Goal: Task Accomplishment & Management: Complete application form

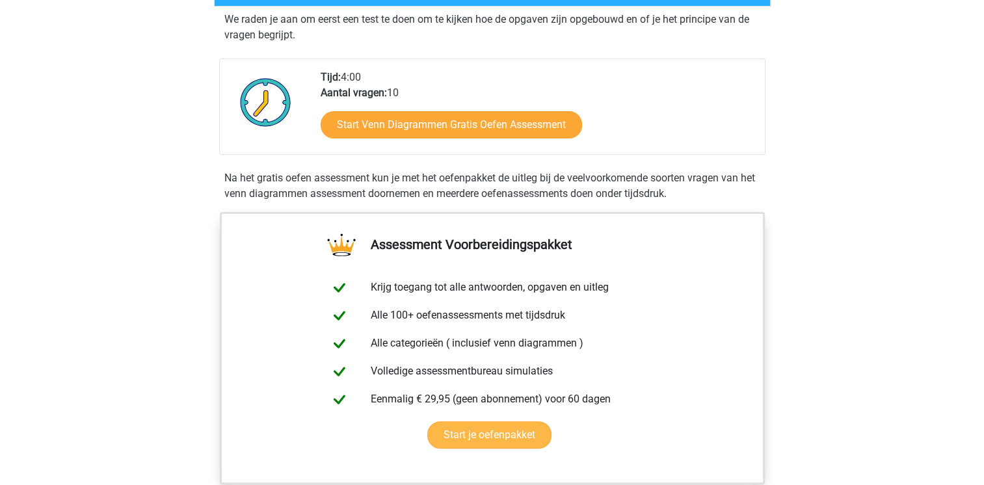
scroll to position [260, 0]
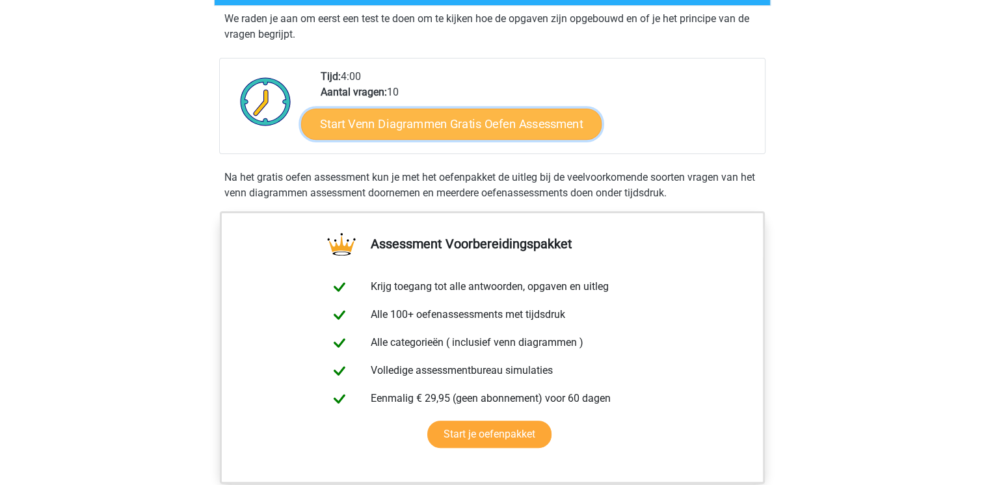
click at [410, 120] on link "Start Venn Diagrammen Gratis Oefen Assessment" at bounding box center [451, 124] width 301 height 31
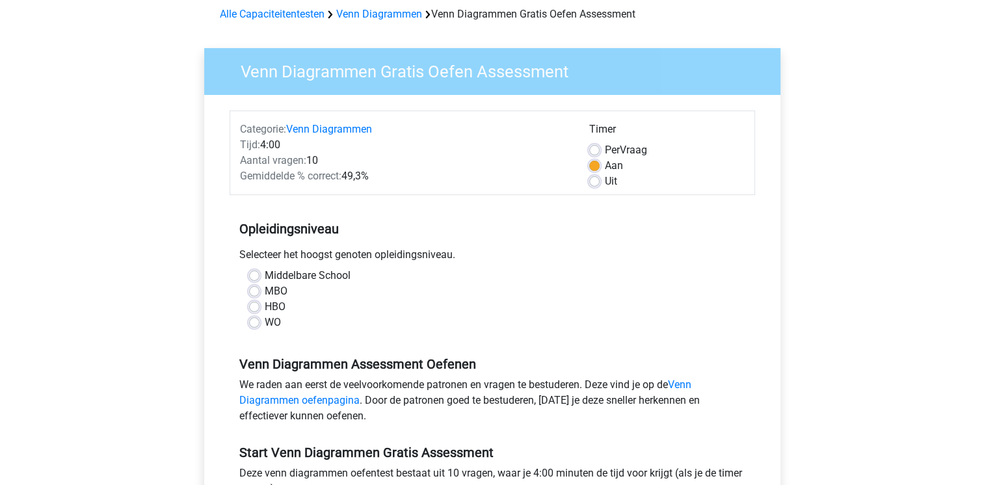
scroll to position [65, 0]
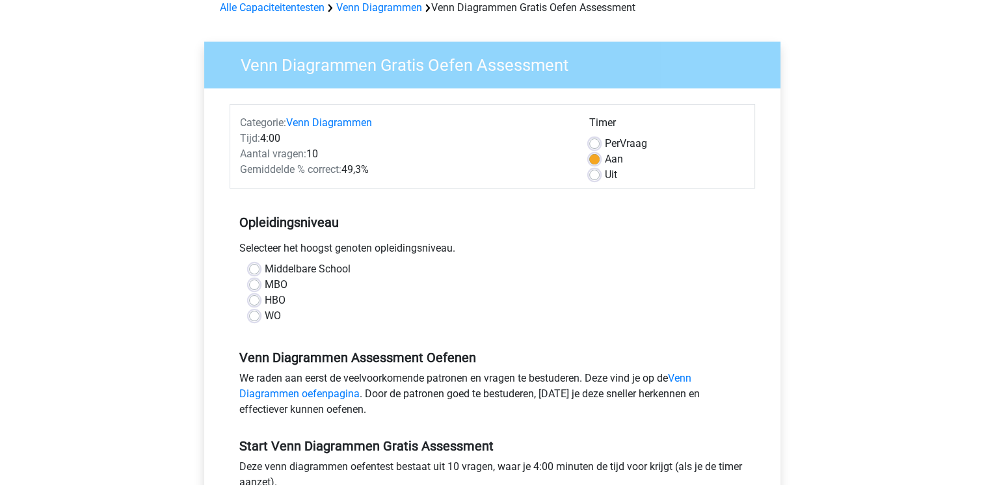
click at [260, 300] on div "HBO" at bounding box center [492, 301] width 487 height 16
click at [265, 301] on label "HBO" at bounding box center [275, 301] width 21 height 16
click at [253, 301] on input "HBO" at bounding box center [254, 299] width 10 height 13
radio input "true"
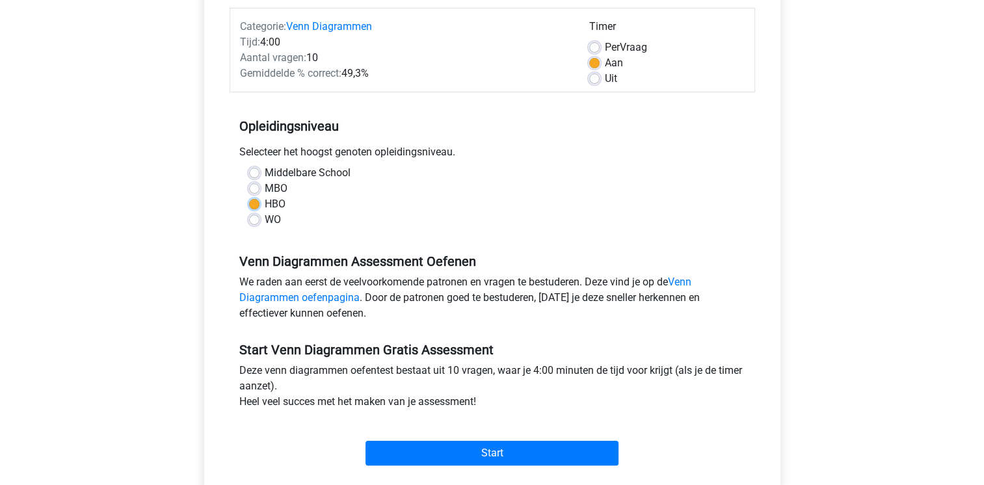
scroll to position [260, 0]
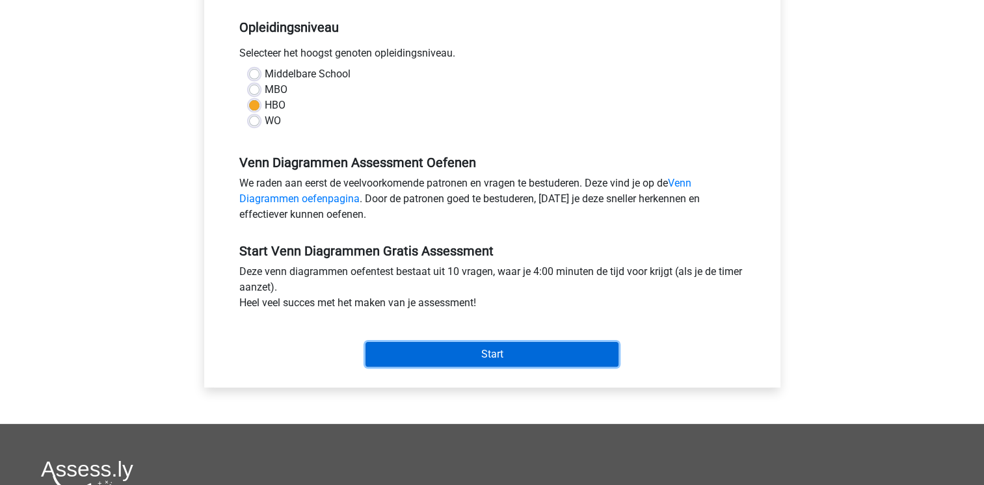
click at [485, 355] on input "Start" at bounding box center [492, 354] width 253 height 25
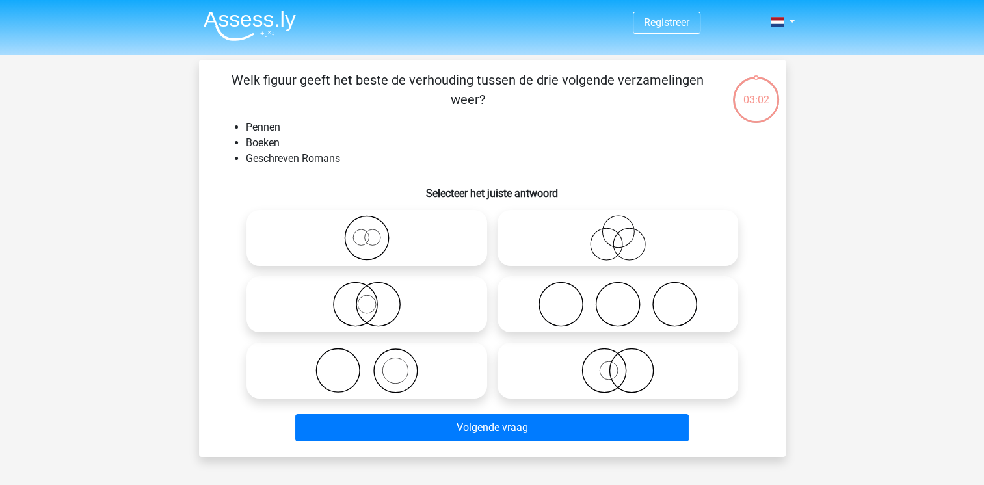
click at [545, 366] on icon at bounding box center [618, 371] width 230 height 46
click at [618, 364] on input "radio" at bounding box center [622, 360] width 8 height 8
radio input "true"
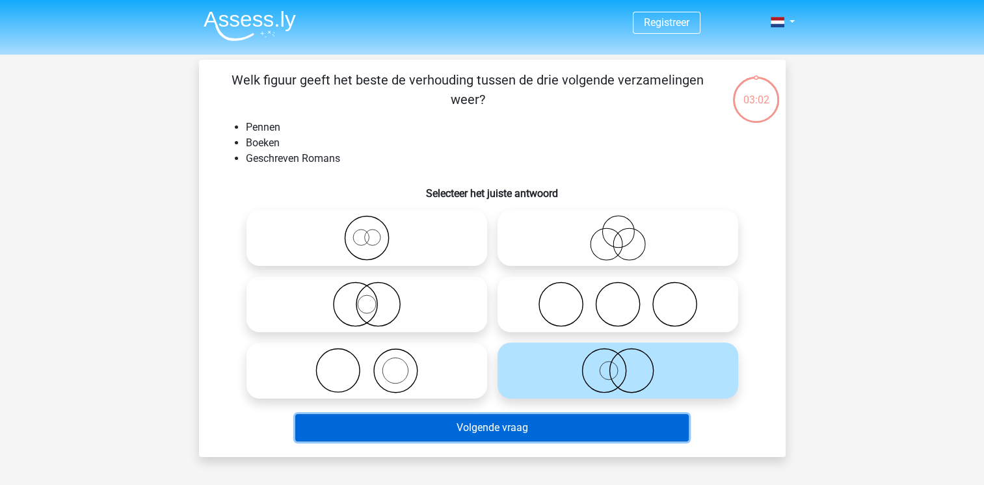
click at [506, 428] on button "Volgende vraag" at bounding box center [492, 427] width 394 height 27
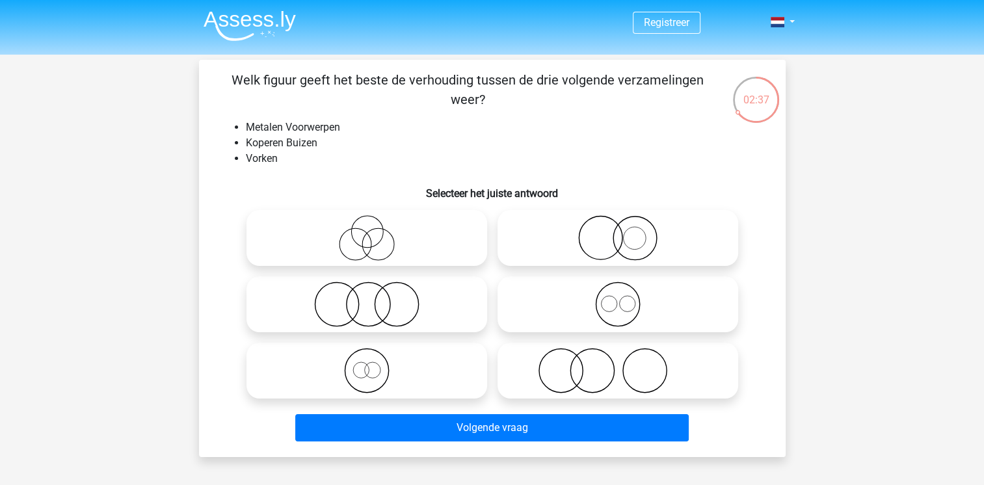
click at [621, 241] on icon at bounding box center [618, 238] width 230 height 46
click at [621, 232] on input "radio" at bounding box center [622, 227] width 8 height 8
radio input "true"
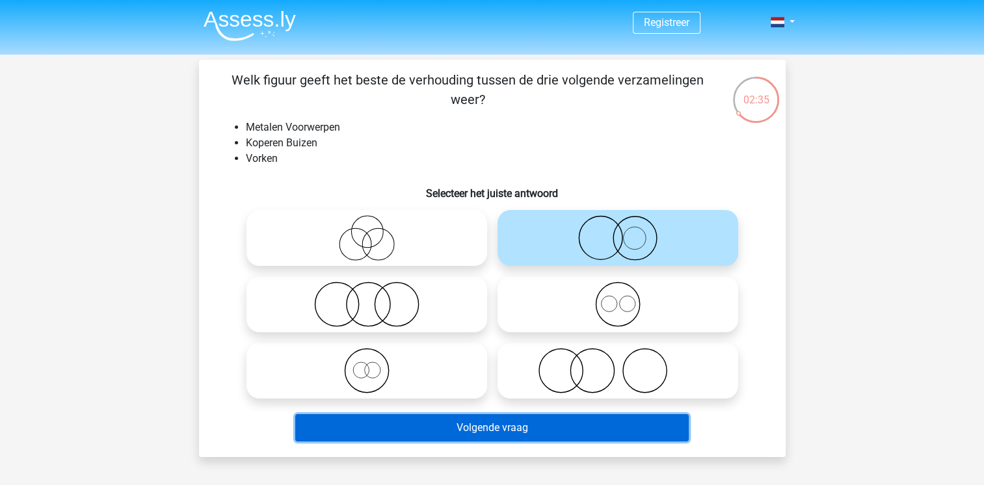
click at [560, 420] on button "Volgende vraag" at bounding box center [492, 427] width 394 height 27
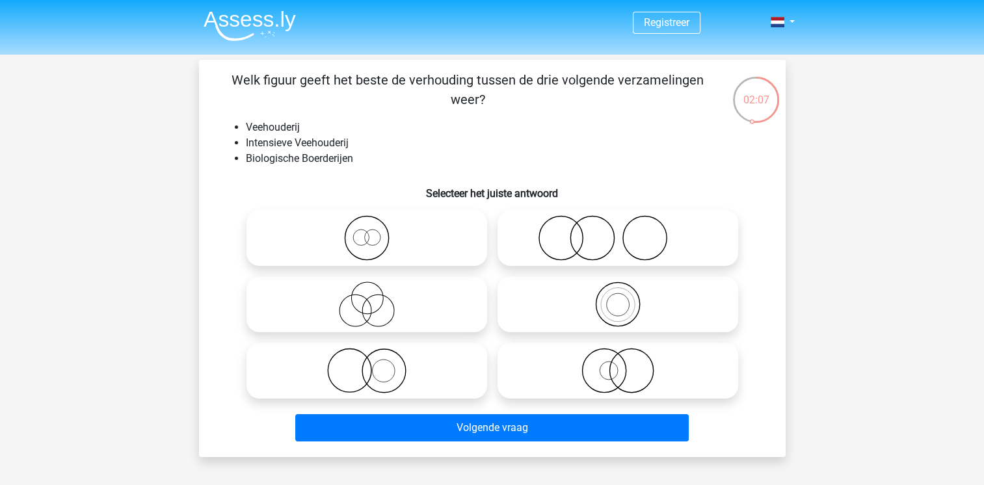
click at [618, 316] on icon at bounding box center [618, 305] width 230 height 46
click at [618, 298] on input "radio" at bounding box center [622, 294] width 8 height 8
radio input "true"
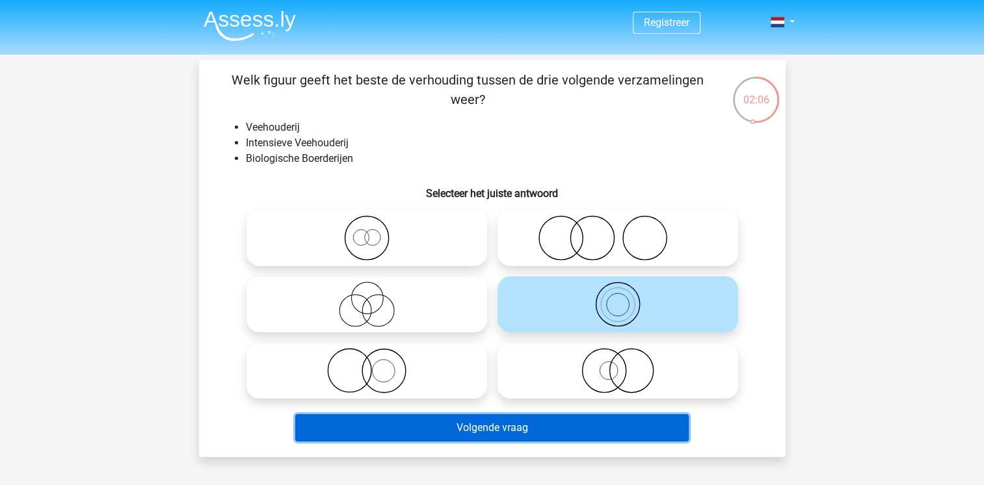
click at [530, 426] on button "Volgende vraag" at bounding box center [492, 427] width 394 height 27
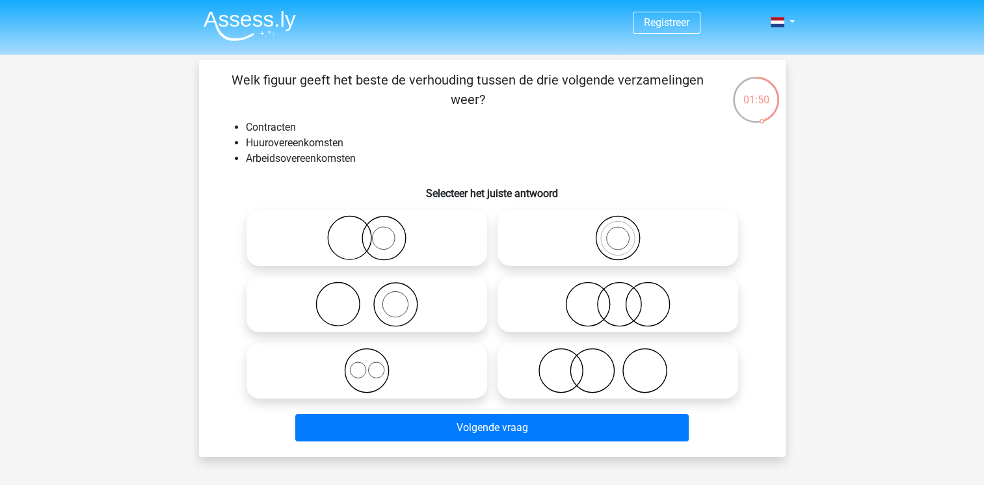
click at [413, 363] on icon at bounding box center [367, 371] width 230 height 46
click at [375, 363] on input "radio" at bounding box center [371, 360] width 8 height 8
radio input "true"
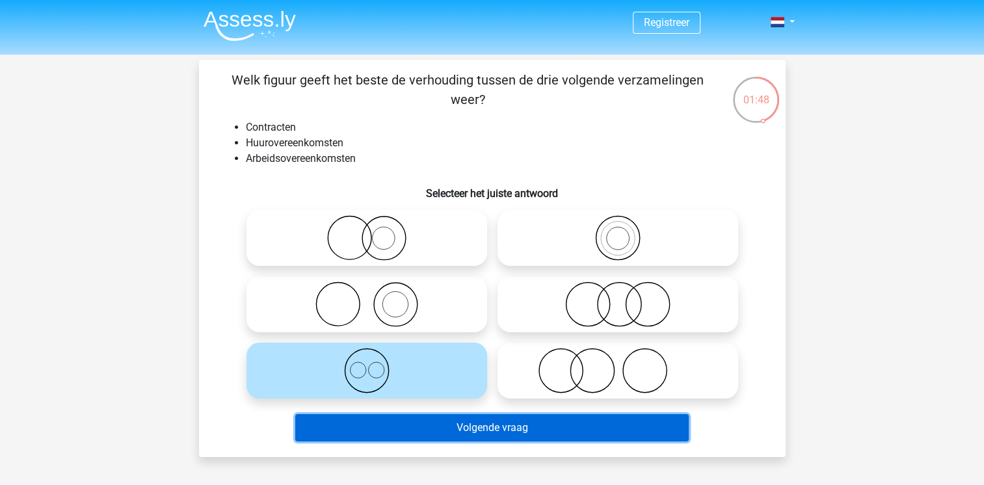
click at [474, 435] on button "Volgende vraag" at bounding box center [492, 427] width 394 height 27
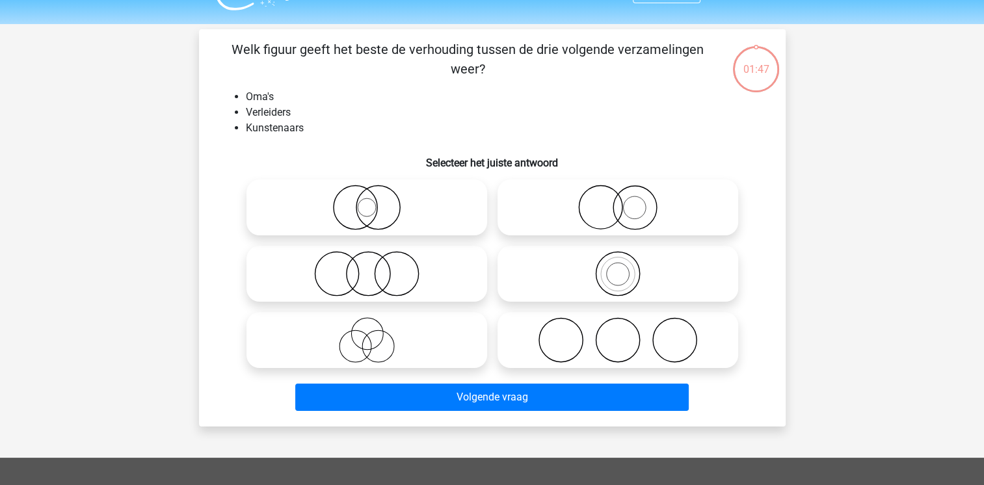
scroll to position [60, 0]
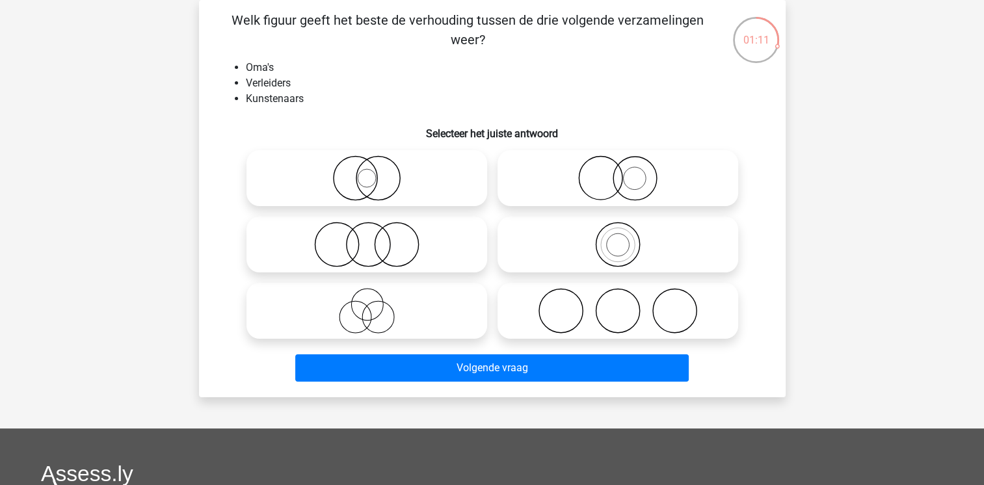
click at [609, 299] on icon at bounding box center [618, 311] width 230 height 46
click at [618, 299] on input "radio" at bounding box center [622, 300] width 8 height 8
radio input "true"
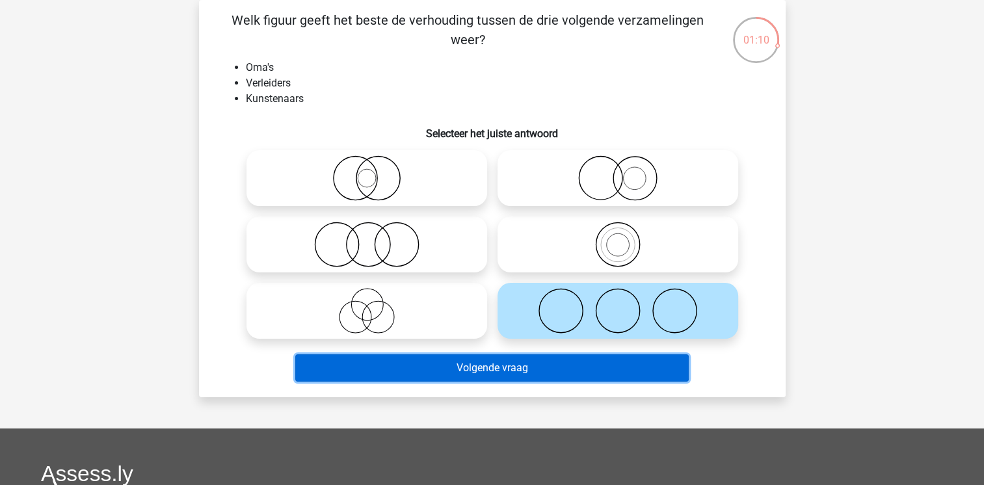
click at [468, 376] on button "Volgende vraag" at bounding box center [492, 368] width 394 height 27
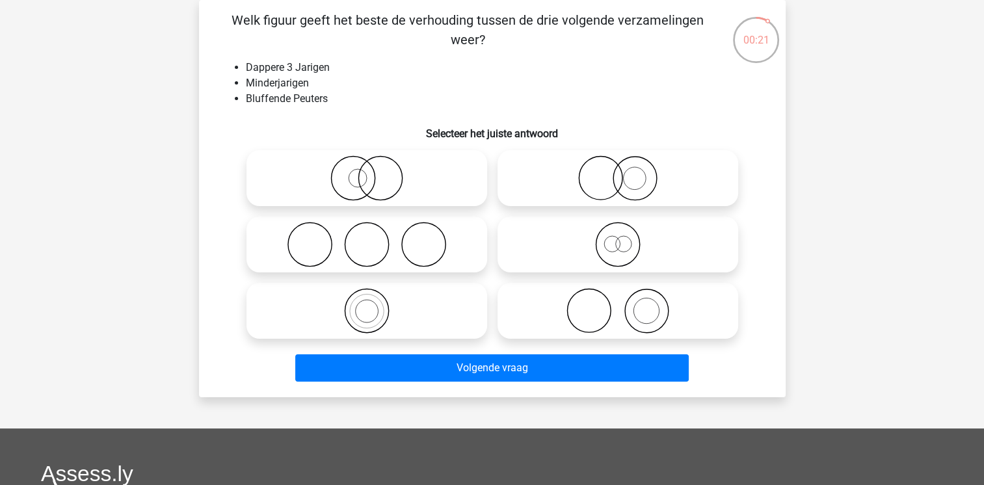
click at [535, 234] on icon at bounding box center [618, 245] width 230 height 46
click at [618, 234] on input "radio" at bounding box center [622, 234] width 8 height 8
radio input "true"
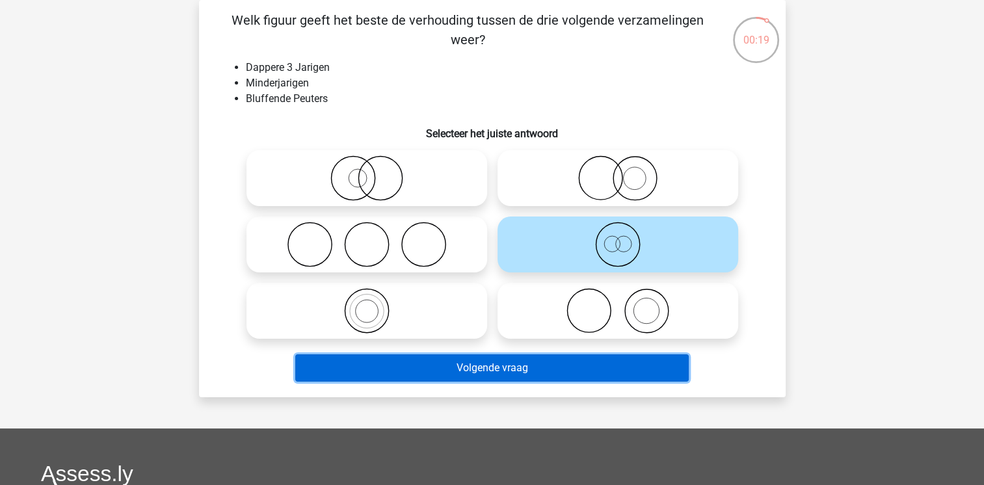
click at [474, 366] on button "Volgende vraag" at bounding box center [492, 368] width 394 height 27
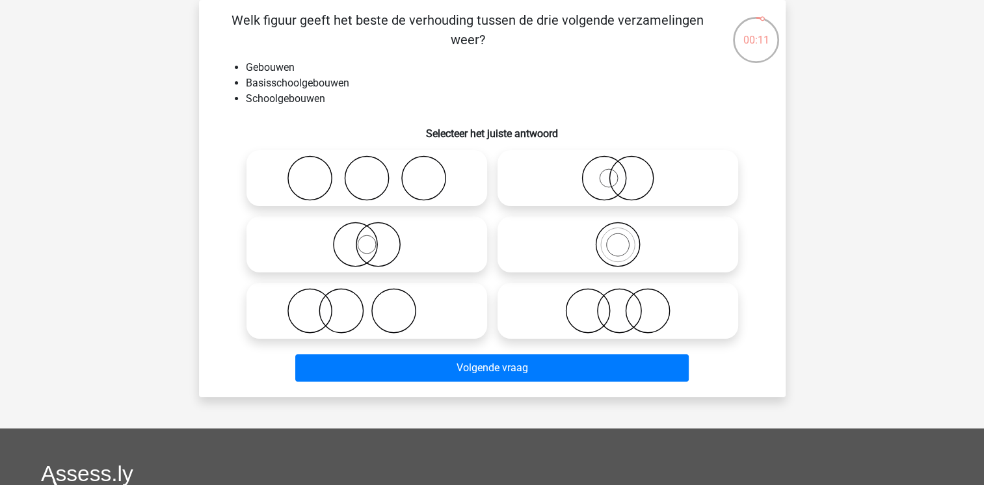
click at [531, 233] on icon at bounding box center [618, 245] width 230 height 46
click at [618, 233] on input "radio" at bounding box center [622, 234] width 8 height 8
radio input "true"
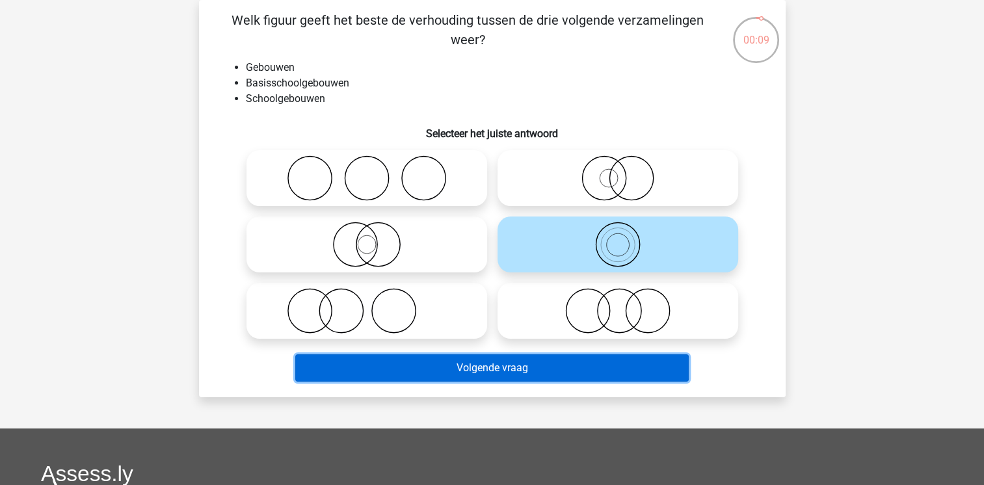
click at [479, 366] on button "Volgende vraag" at bounding box center [492, 368] width 394 height 27
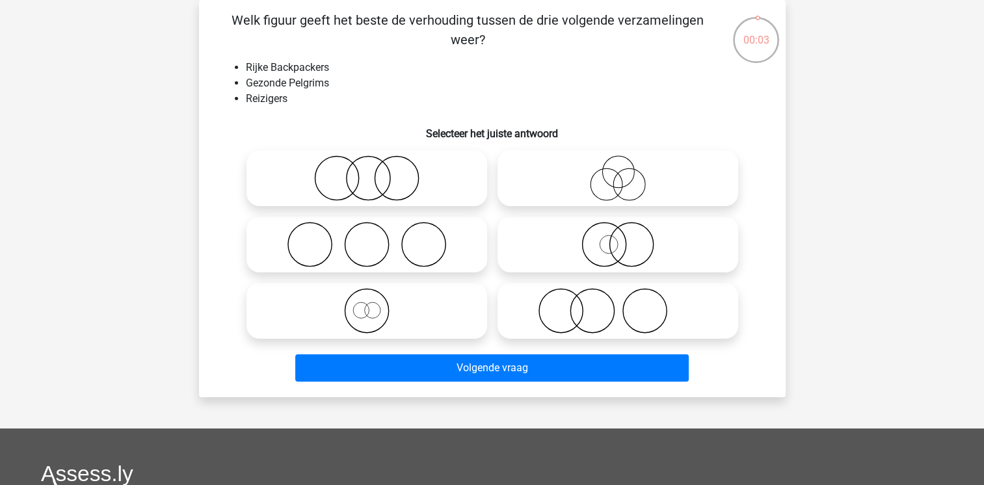
click at [536, 183] on icon at bounding box center [618, 179] width 230 height 46
click at [618, 172] on input "radio" at bounding box center [622, 167] width 8 height 8
radio input "true"
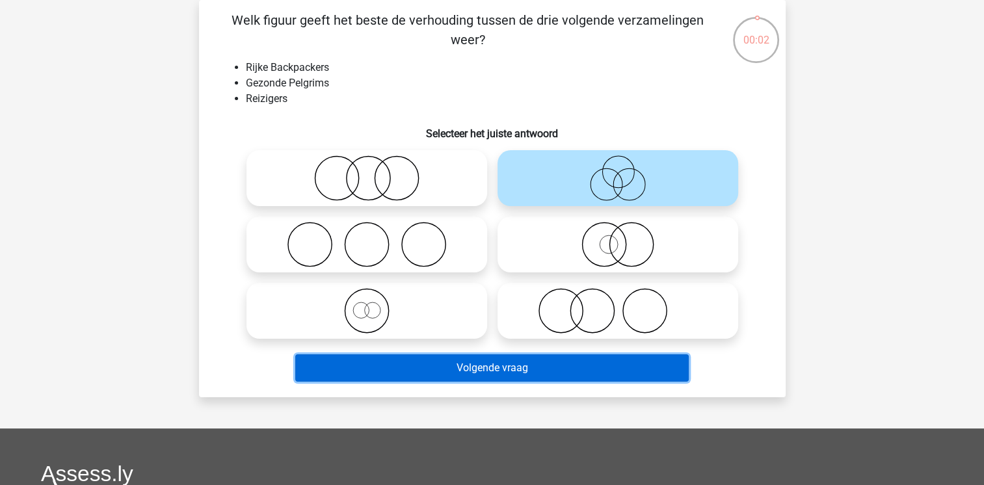
click at [534, 364] on button "Volgende vraag" at bounding box center [492, 368] width 394 height 27
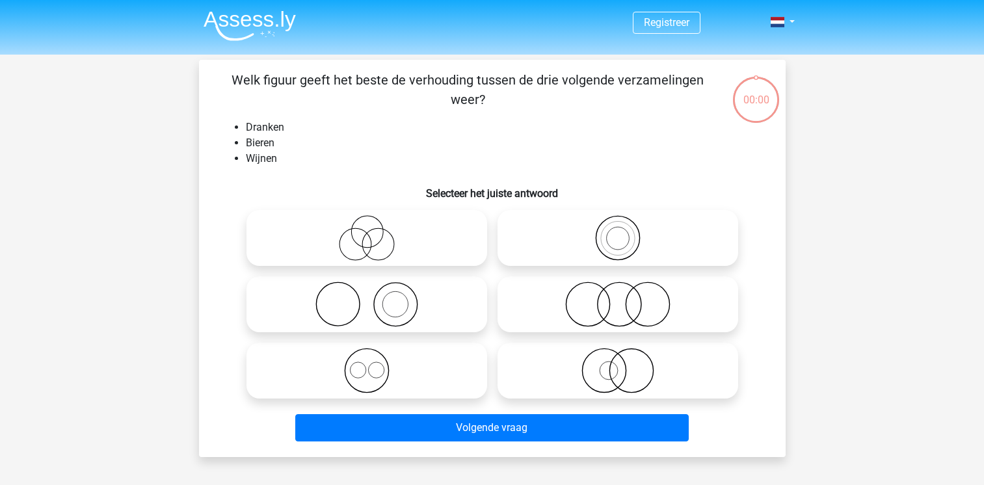
scroll to position [60, 0]
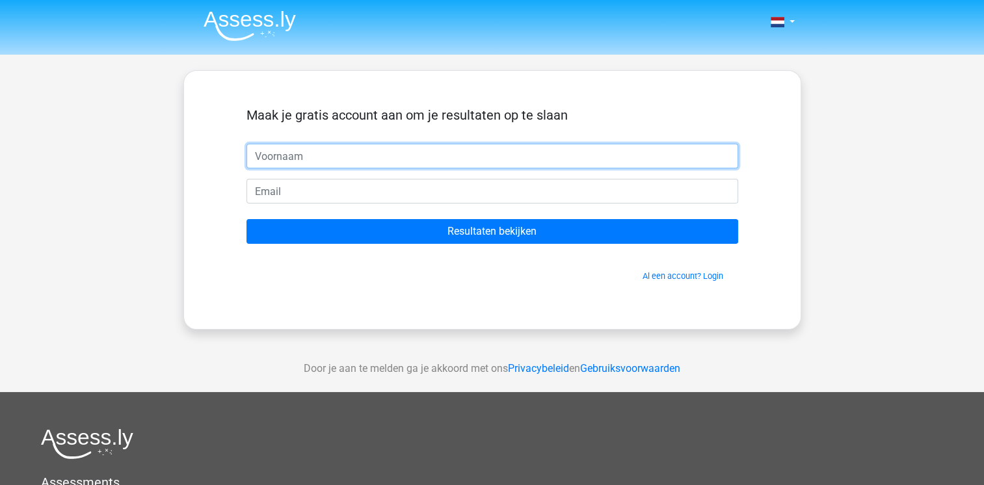
click at [321, 149] on input "text" at bounding box center [493, 156] width 492 height 25
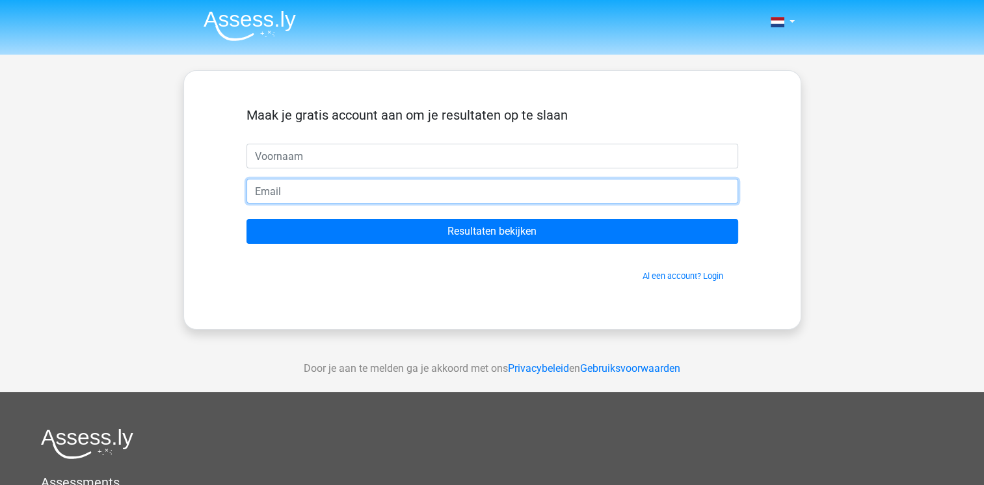
click at [308, 202] on input "email" at bounding box center [493, 191] width 492 height 25
paste input "[EMAIL_ADDRESS][DOMAIN_NAME]"
type input "[EMAIL_ADDRESS][DOMAIN_NAME]"
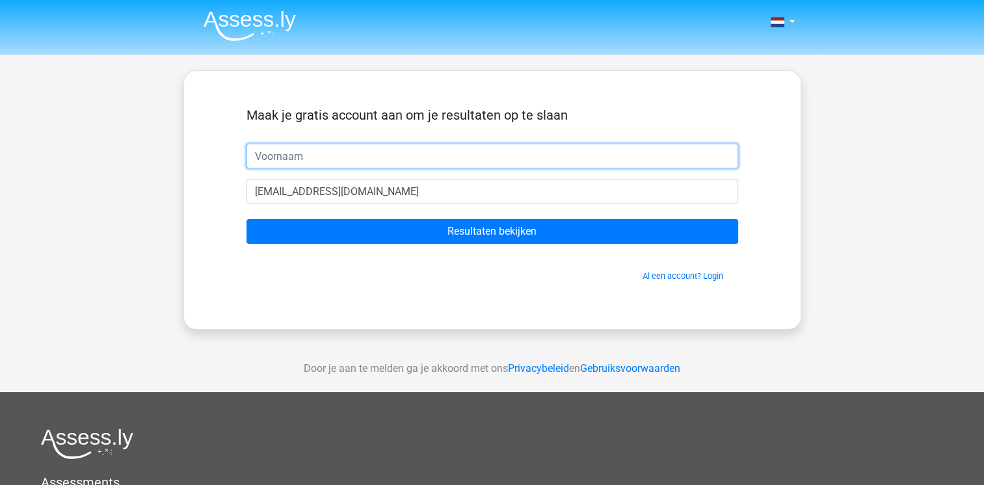
click at [302, 167] on input "text" at bounding box center [493, 156] width 492 height 25
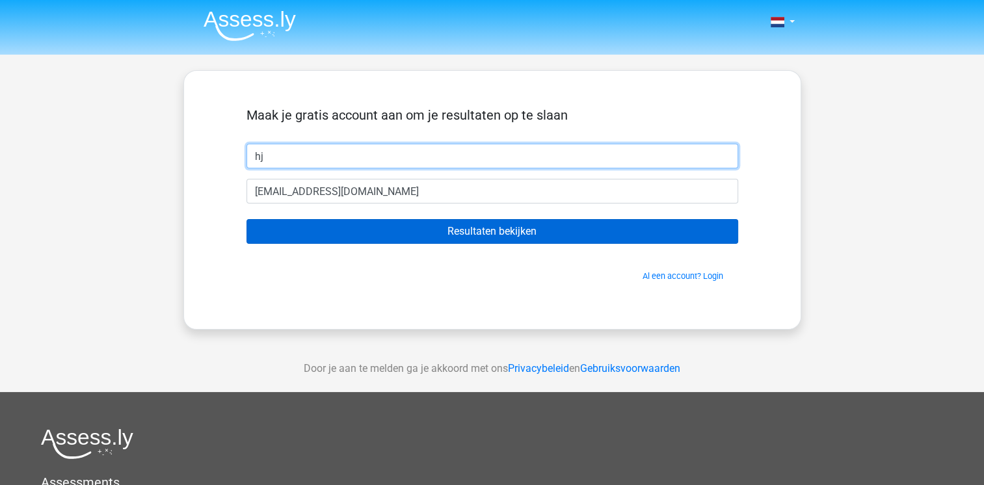
type input "hj"
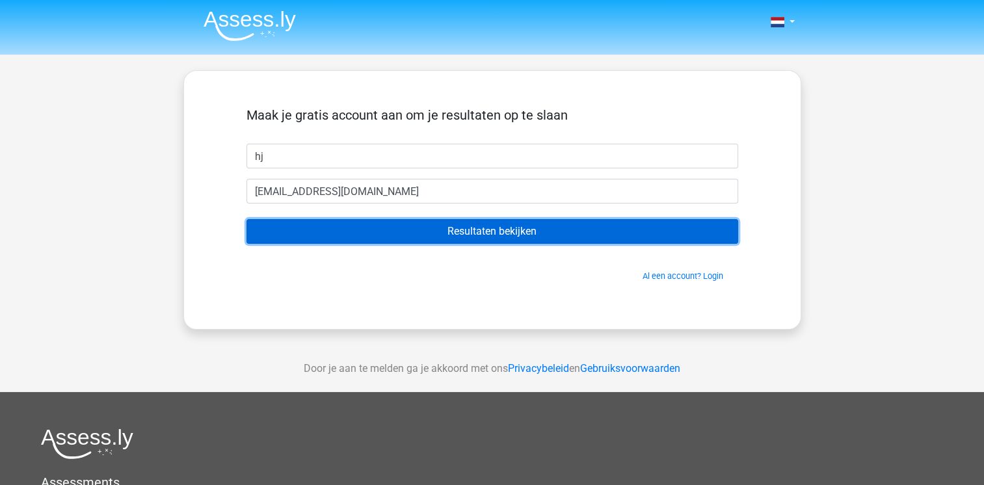
click at [418, 242] on input "Resultaten bekijken" at bounding box center [493, 231] width 492 height 25
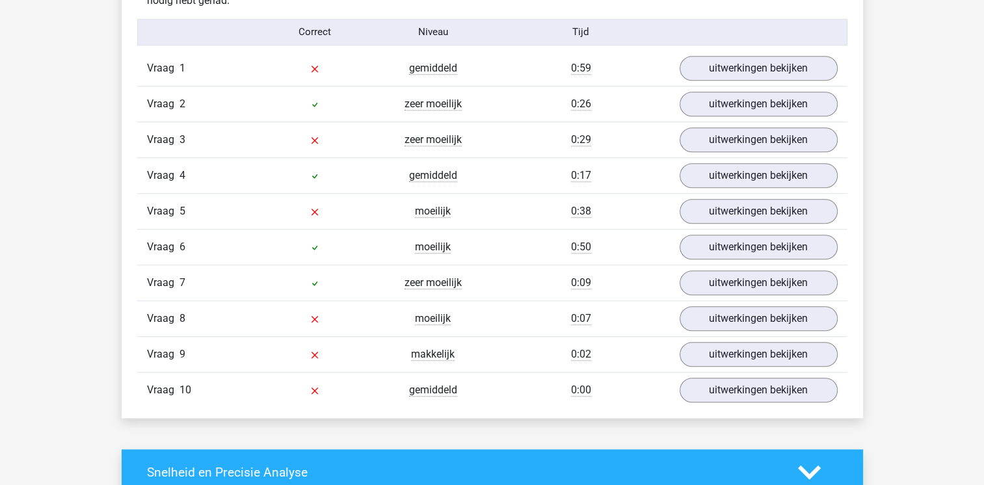
scroll to position [1072, 0]
